Goal: Information Seeking & Learning: Learn about a topic

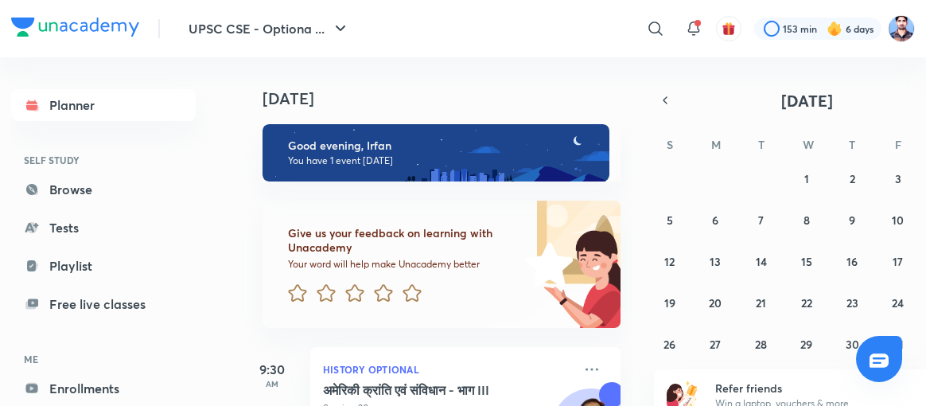
click at [915, 23] on header "UPSC CSE - Optiona ... ​ 153 min 6 days" at bounding box center [463, 28] width 926 height 57
click at [908, 27] on img at bounding box center [901, 28] width 27 height 27
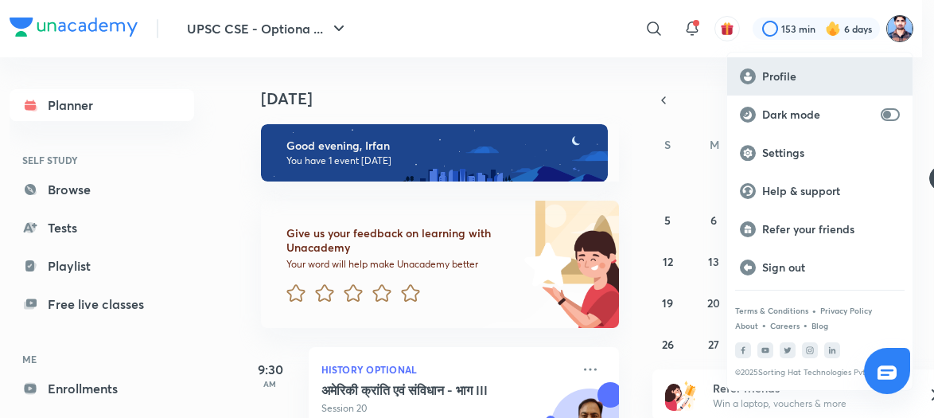
click at [788, 73] on p "Profile" at bounding box center [831, 76] width 138 height 14
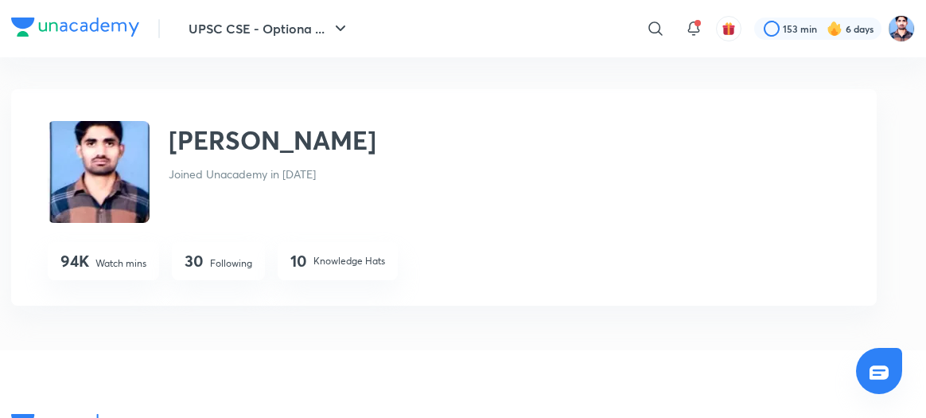
click at [231, 255] on div "30 Following" at bounding box center [218, 261] width 93 height 38
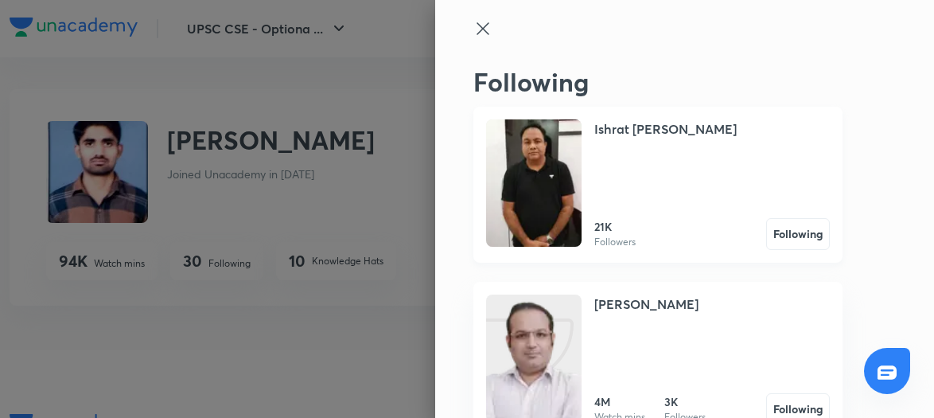
click at [538, 165] on img at bounding box center [533, 182] width 95 height 127
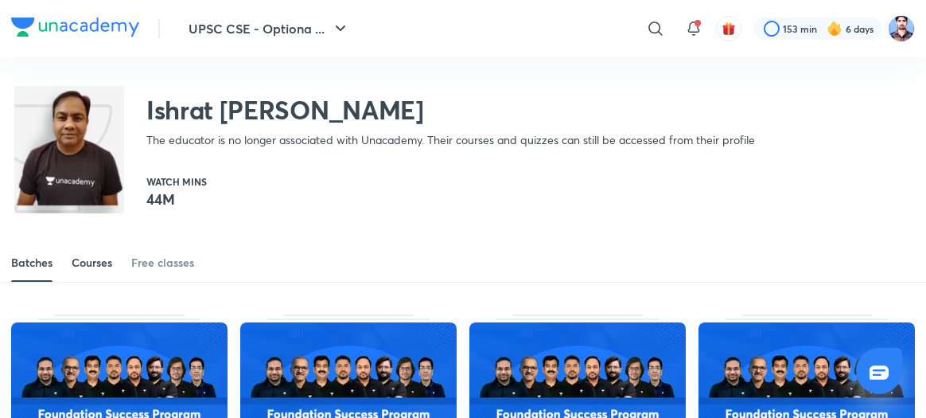
click at [95, 258] on div "Courses" at bounding box center [92, 262] width 41 height 16
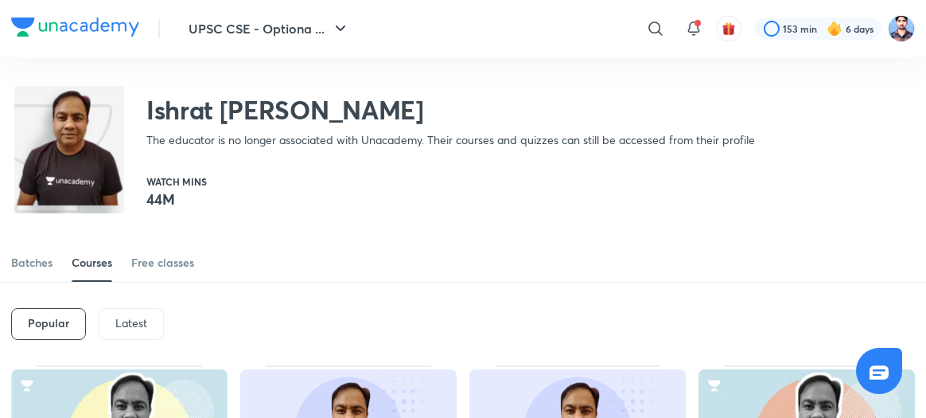
click at [132, 317] on p "Latest" at bounding box center [131, 323] width 32 height 13
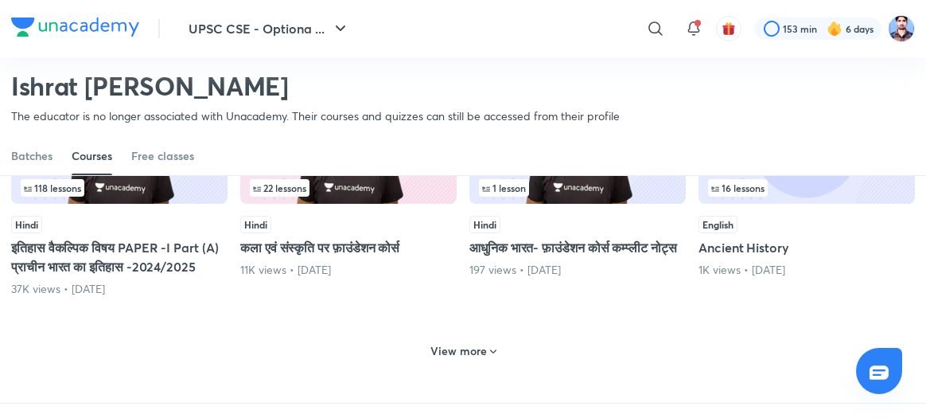
scroll to position [747, 0]
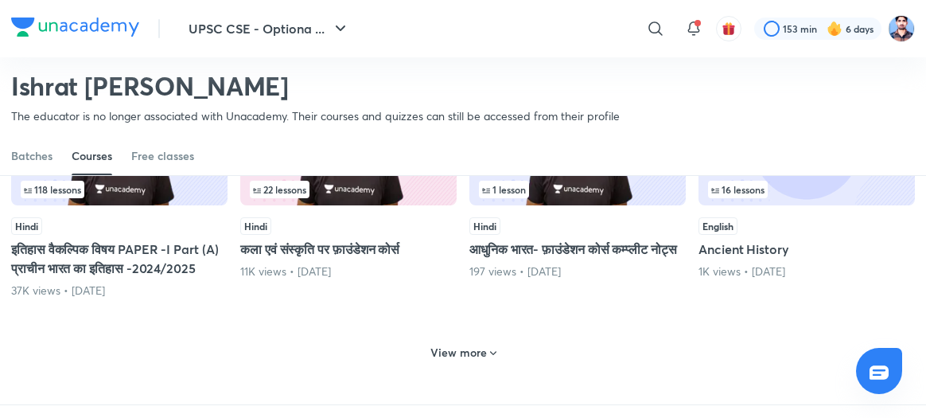
click at [471, 360] on h6 "View more" at bounding box center [458, 352] width 56 height 16
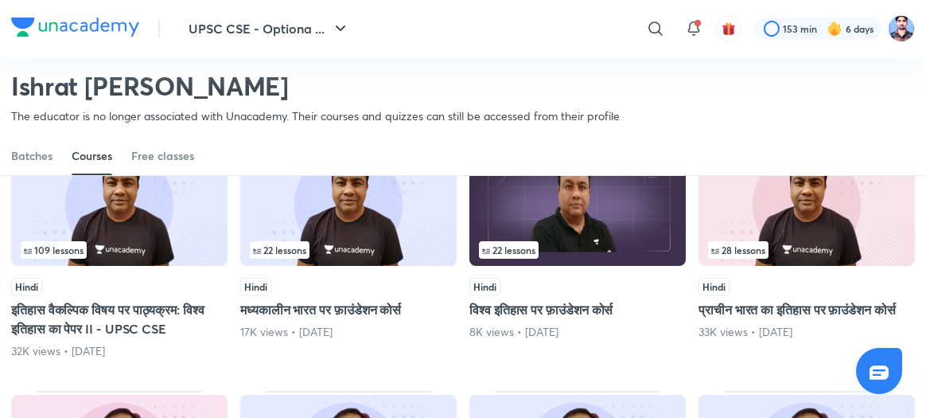
scroll to position [1194, 0]
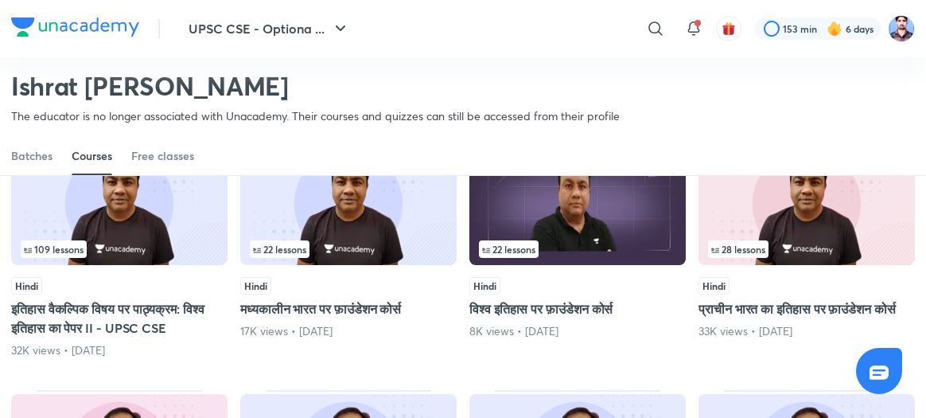
click at [146, 250] on img at bounding box center [119, 203] width 216 height 124
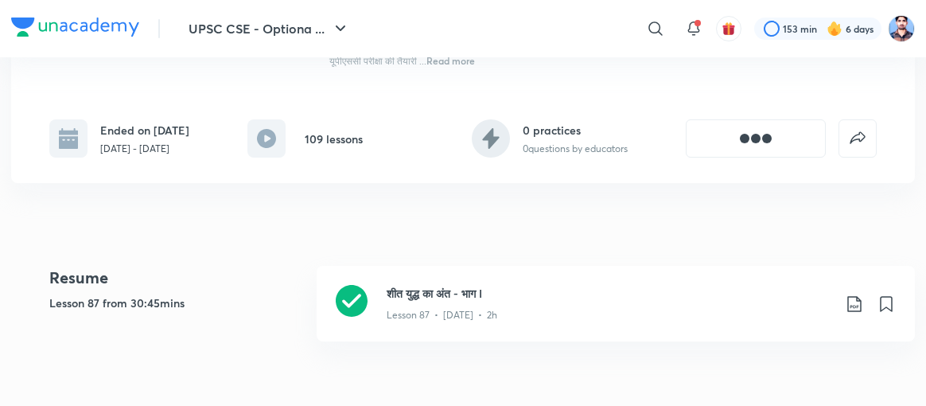
scroll to position [305, 0]
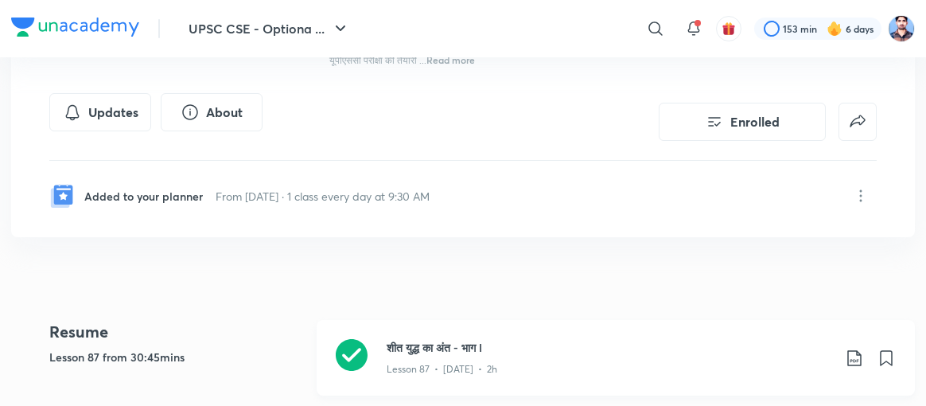
click at [343, 349] on icon at bounding box center [352, 355] width 32 height 32
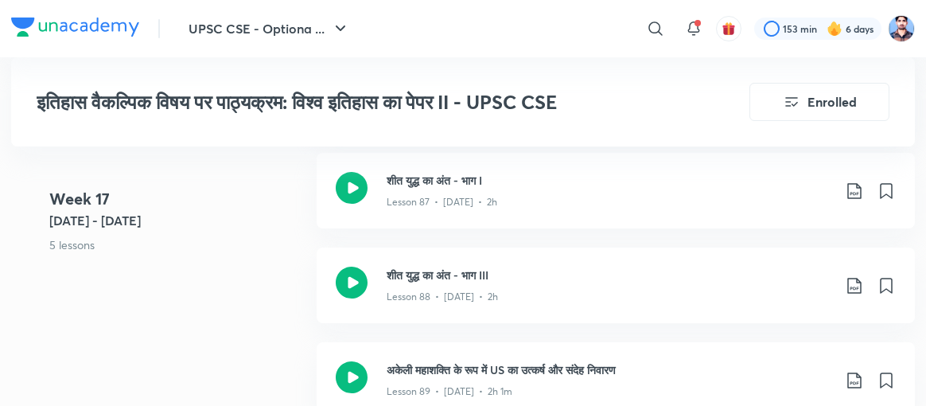
scroll to position [10232, 0]
click at [355, 267] on icon at bounding box center [352, 283] width 32 height 32
